Goal: Obtain resource: Obtain resource

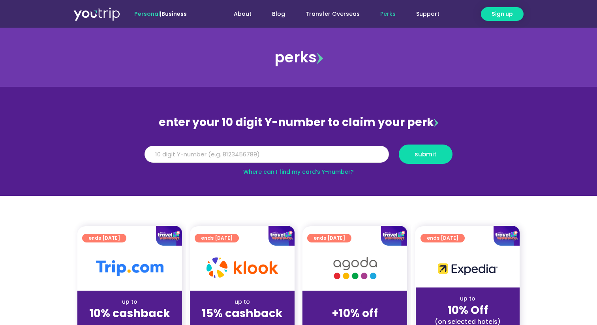
click at [259, 152] on input "Y Number" at bounding box center [266, 154] width 244 height 17
paste input "8169870833"
type input "8169870833"
click at [426, 151] on span "submit" at bounding box center [425, 154] width 22 height 6
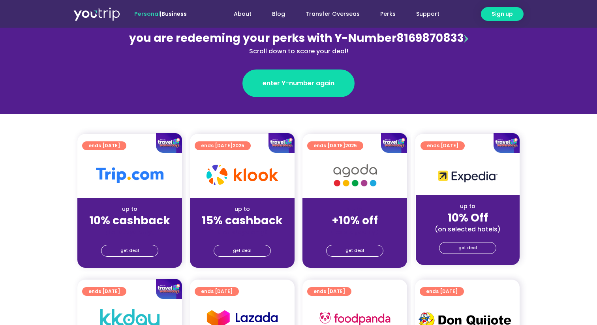
scroll to position [105, 0]
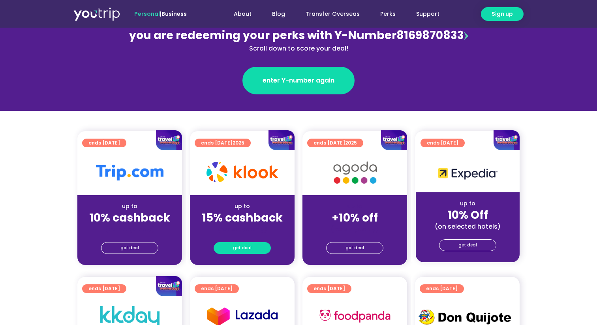
click at [247, 250] on span "get deal" at bounding box center [242, 247] width 19 height 11
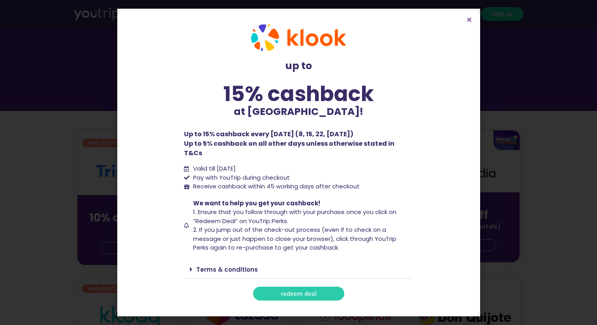
click at [283, 290] on span "redeem deal" at bounding box center [299, 293] width 36 height 6
